Goal: Transaction & Acquisition: Purchase product/service

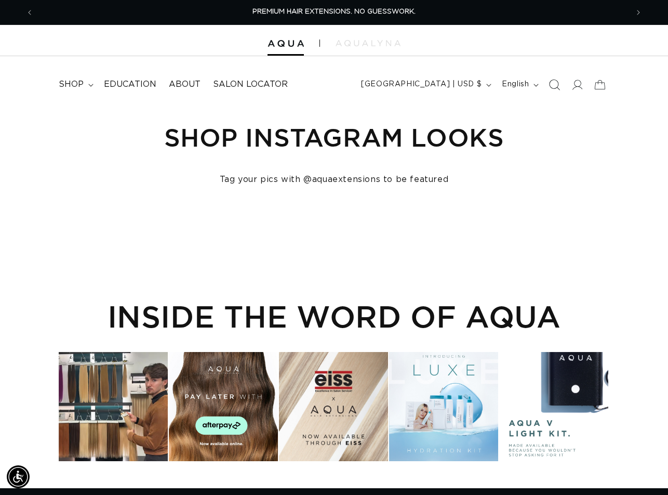
click at [555, 85] on icon "Search" at bounding box center [554, 84] width 11 height 11
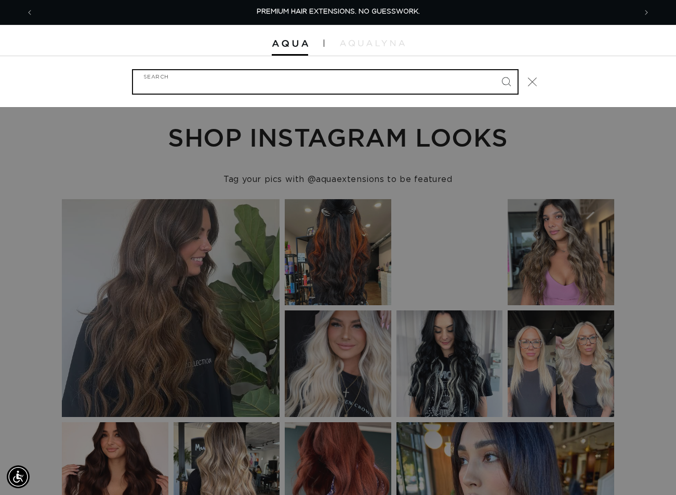
paste input "24" MACHINE WEFT #62"
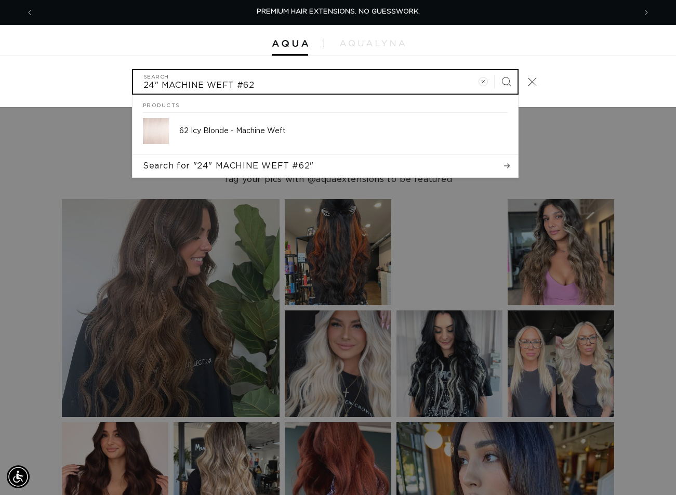
type input "24" MACHINE WEFT #62"
click at [495, 70] on button "Search" at bounding box center [506, 81] width 23 height 23
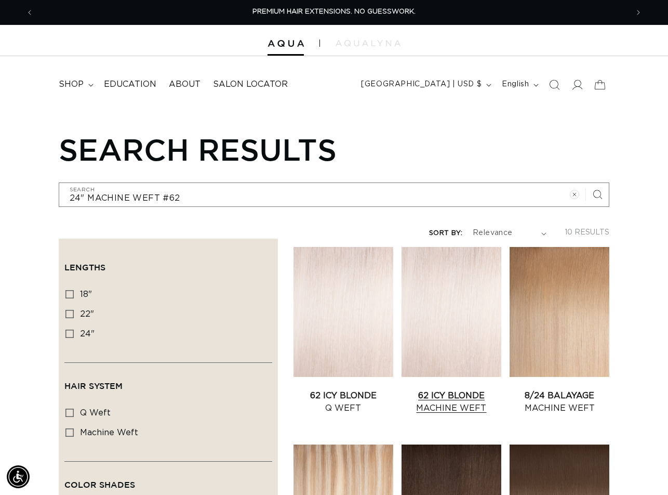
click at [452, 389] on link "62 Icy Blonde Machine Weft" at bounding box center [452, 401] width 100 height 25
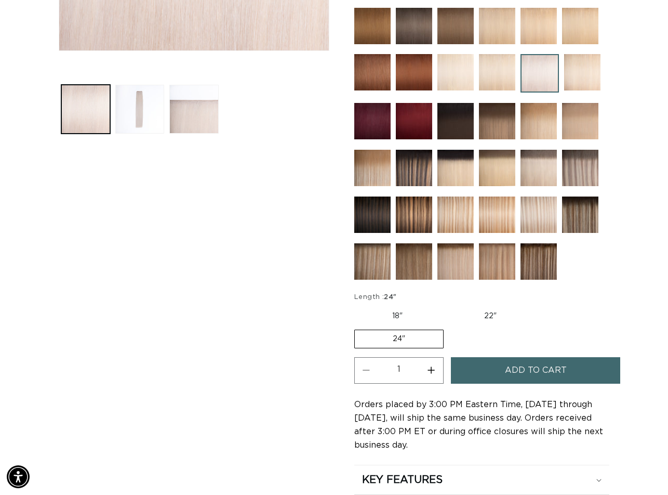
click at [567, 372] on button "Add to cart" at bounding box center [535, 370] width 169 height 27
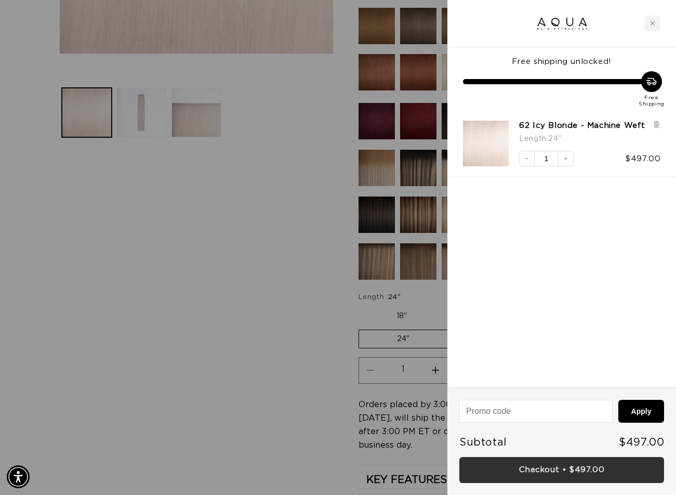
click at [536, 463] on link "Checkout • $497.00" at bounding box center [561, 470] width 205 height 27
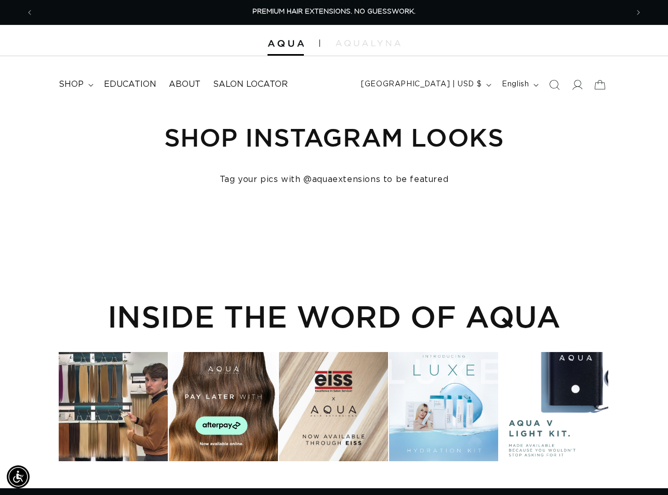
click at [54, 195] on div "Shop Instagram Looks Tag your pics with @aquaextensions to be featured Plus sym…" at bounding box center [334, 159] width 668 height 104
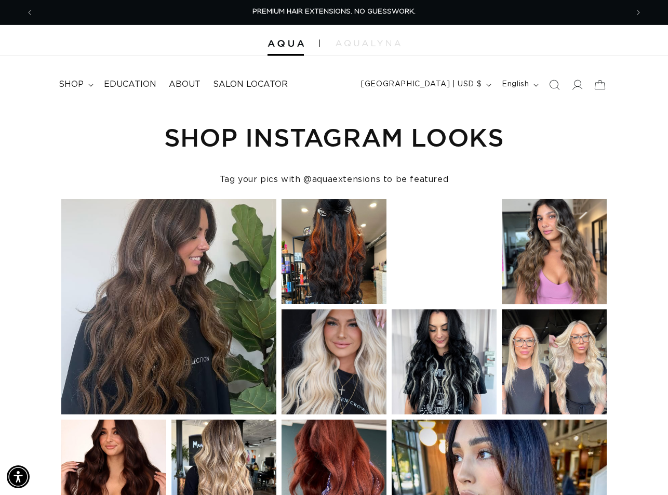
click at [554, 83] on icon "Search" at bounding box center [554, 85] width 10 height 10
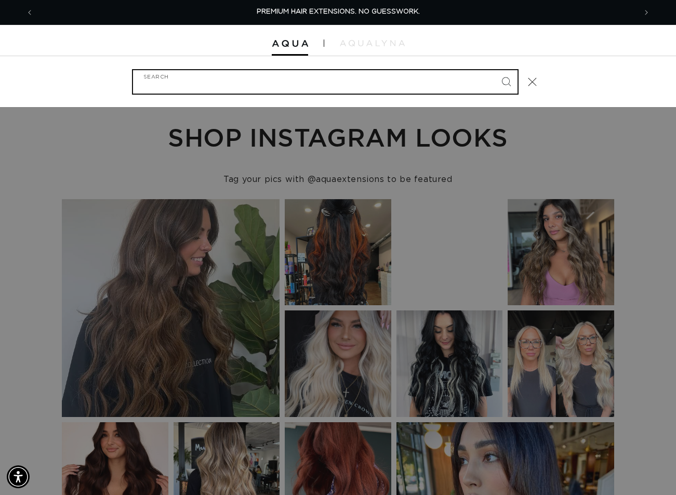
paste input "18" FUSION [PERSON_NAME] TAP"
type input "18" FUSION [PERSON_NAME] TAP"
click at [495, 70] on button "Search" at bounding box center [506, 81] width 23 height 23
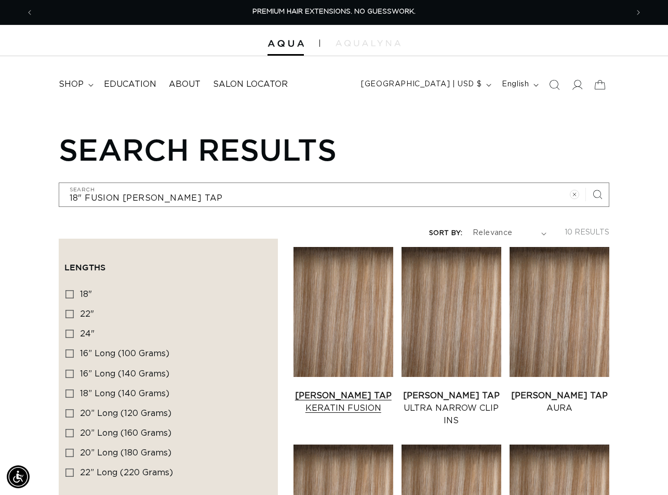
click at [331, 389] on link "[PERSON_NAME] Tap Keratin Fusion" at bounding box center [344, 401] width 100 height 25
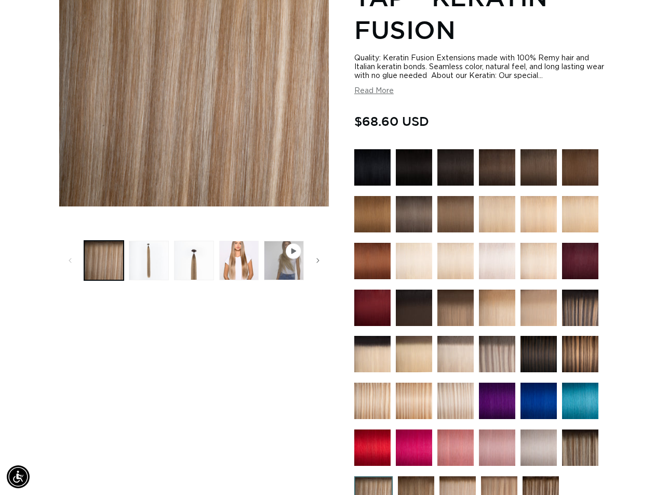
scroll to position [364, 0]
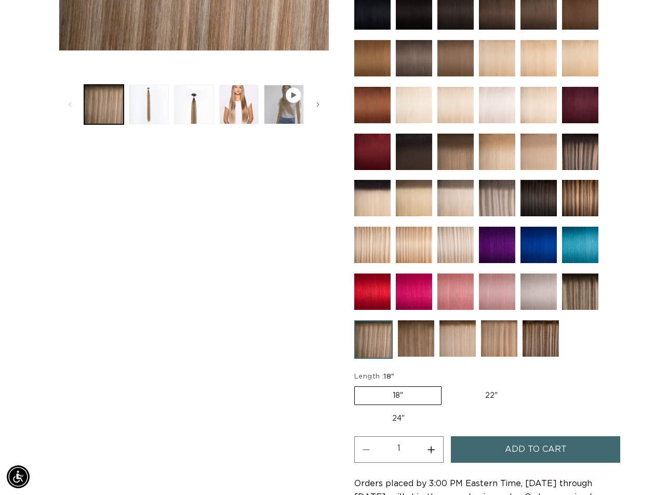
click at [535, 446] on span "Add to cart" at bounding box center [536, 449] width 62 height 27
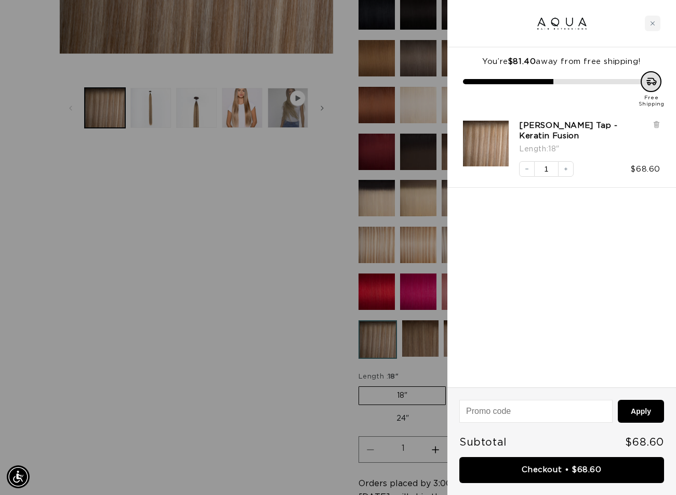
click at [294, 194] on div at bounding box center [338, 247] width 676 height 495
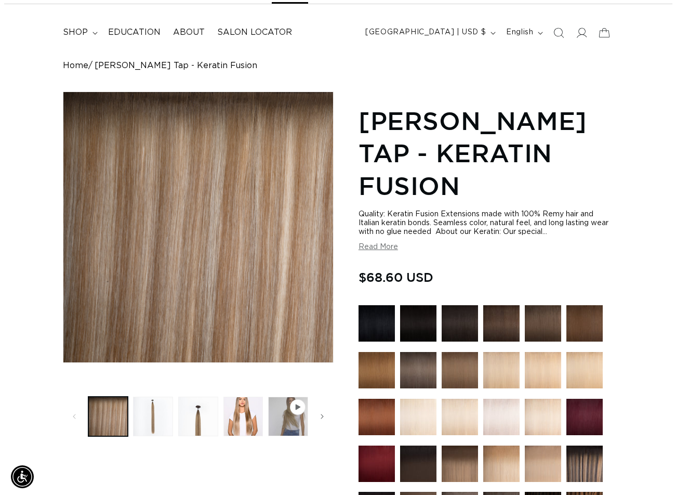
scroll to position [0, 0]
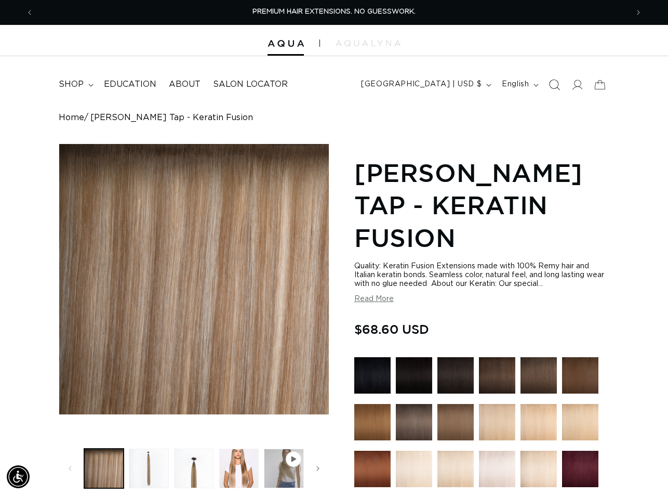
click at [551, 88] on icon "Search" at bounding box center [555, 85] width 11 height 11
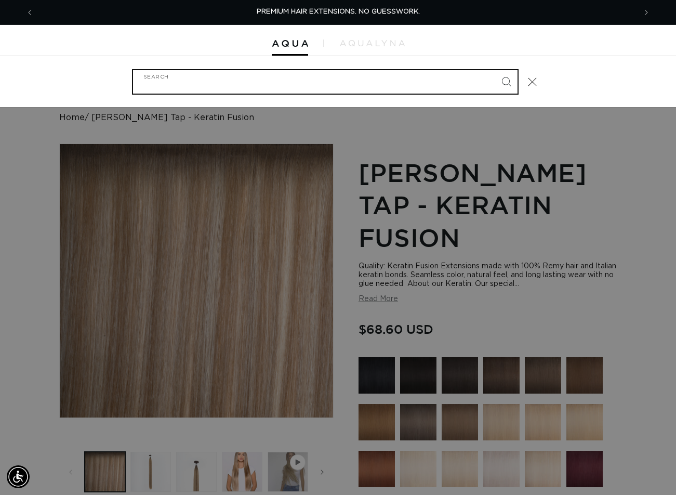
paste input "AQUA THREAD BROWN"
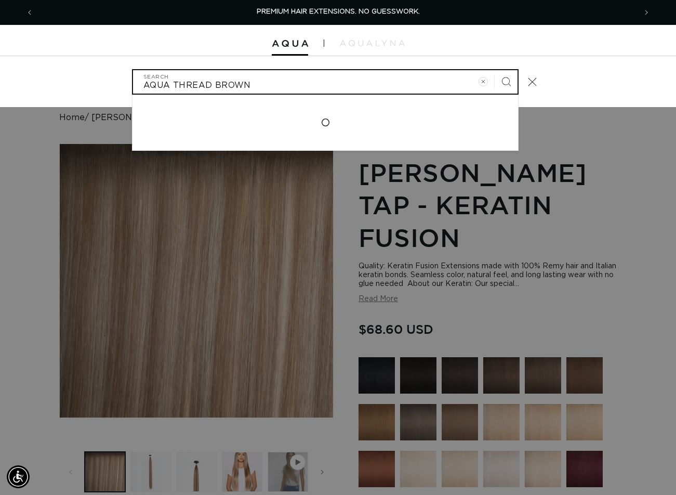
type input "AQUA THREAD BROWN"
click at [495, 70] on button "Search" at bounding box center [506, 81] width 23 height 23
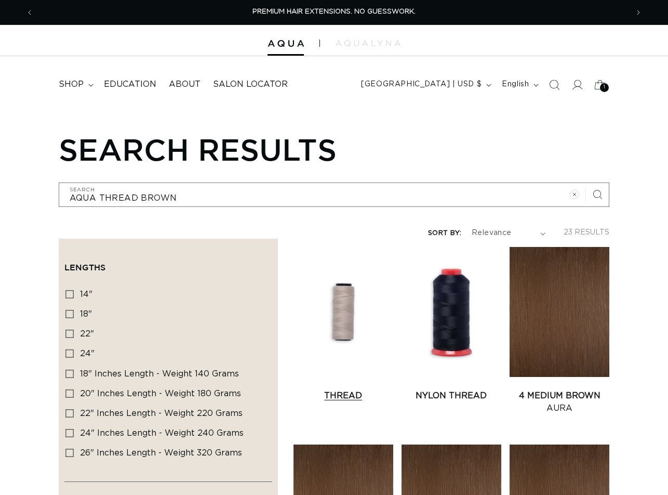
click at [343, 389] on link "Thread" at bounding box center [344, 395] width 100 height 12
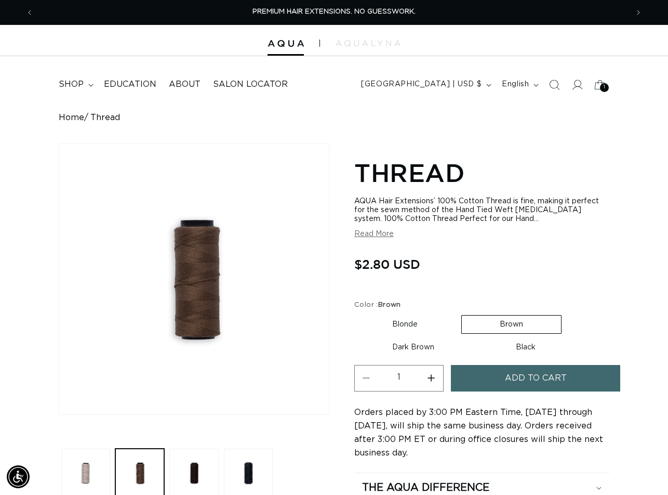
click at [436, 375] on button "Increase quantity for Thread" at bounding box center [431, 378] width 23 height 27
type input "2"
click at [535, 382] on span "Add to cart" at bounding box center [536, 378] width 62 height 27
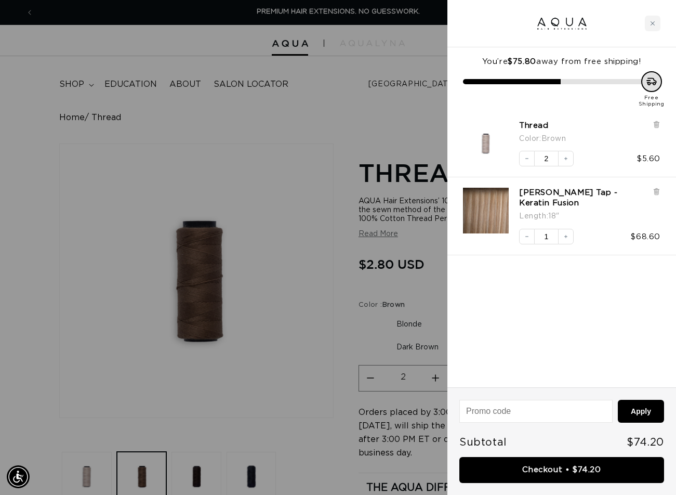
click at [49, 478] on div at bounding box center [338, 247] width 676 height 495
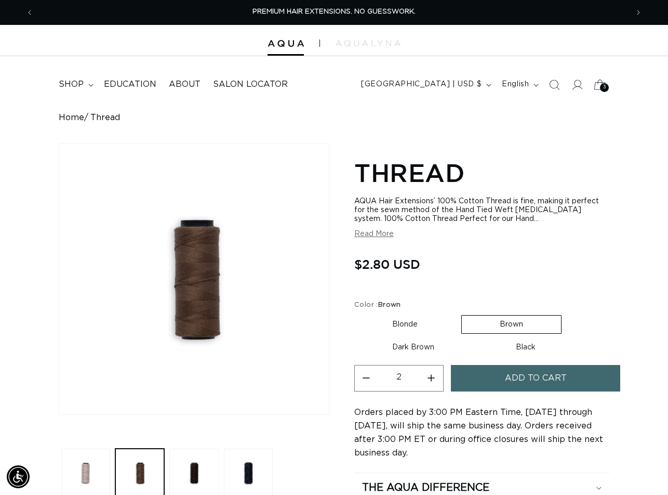
click at [604, 83] on span "3" at bounding box center [605, 87] width 4 height 9
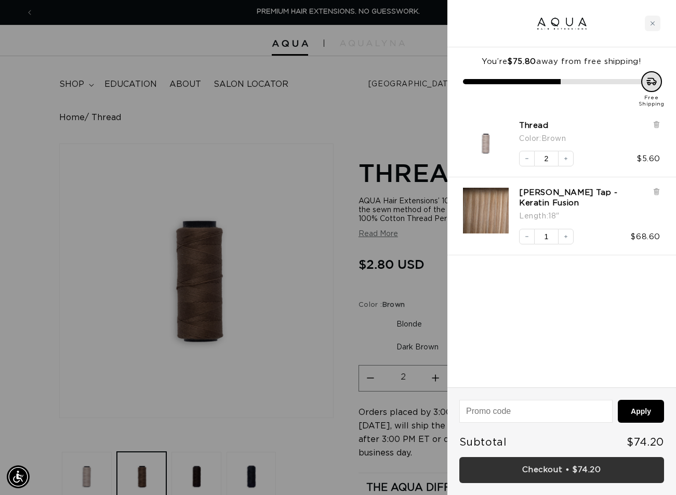
click at [557, 467] on link "Checkout • $74.20" at bounding box center [561, 470] width 205 height 27
